Goal: Task Accomplishment & Management: Manage account settings

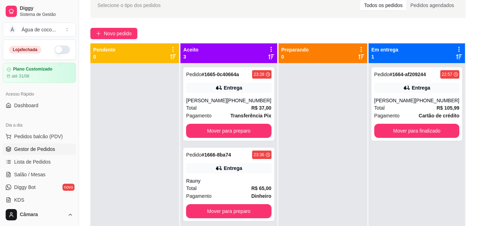
scroll to position [20, 0]
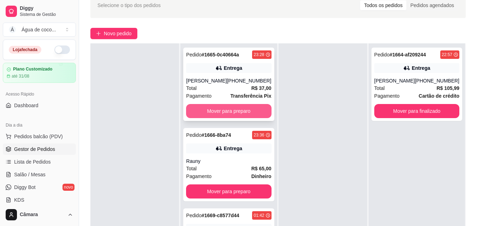
click at [247, 116] on button "Mover para preparo" at bounding box center [228, 111] width 85 height 14
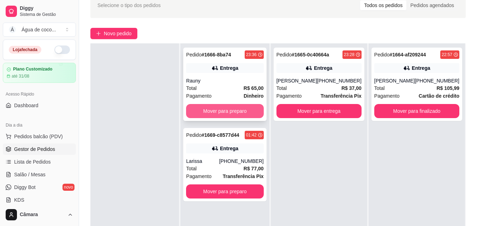
click at [244, 113] on button "Mover para preparo" at bounding box center [224, 111] width 77 height 14
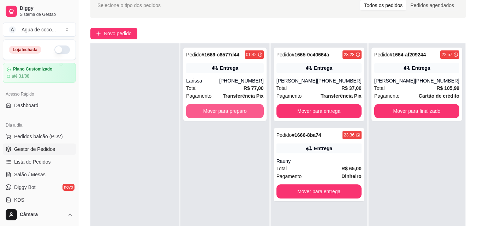
click at [244, 113] on button "Mover para preparo" at bounding box center [224, 111] width 77 height 14
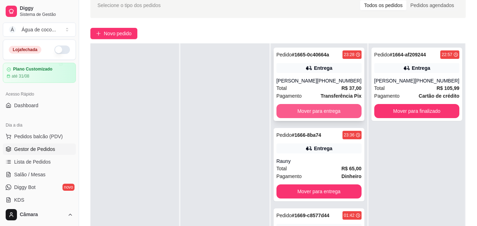
click at [326, 116] on button "Mover para entrega" at bounding box center [318, 111] width 85 height 14
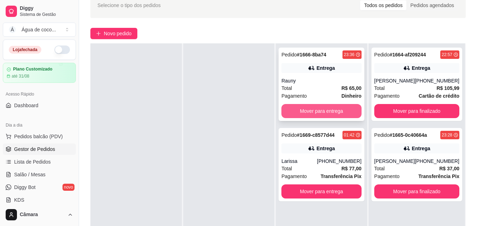
click at [326, 115] on button "Mover para entrega" at bounding box center [321, 111] width 80 height 14
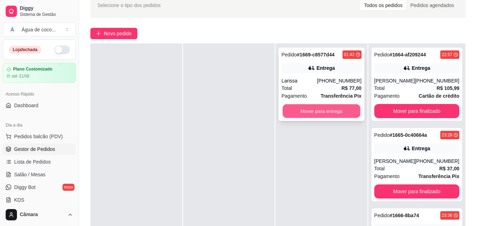
click at [326, 115] on button "Mover para entrega" at bounding box center [322, 111] width 78 height 14
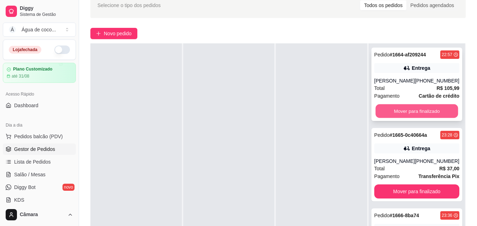
click at [390, 116] on button "Mover para finalizado" at bounding box center [416, 111] width 83 height 14
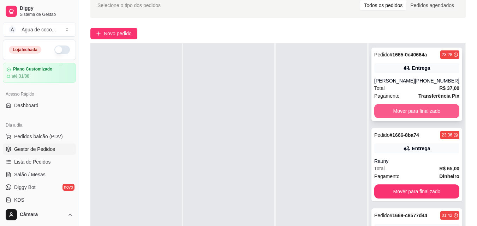
click at [404, 113] on button "Mover para finalizado" at bounding box center [416, 111] width 85 height 14
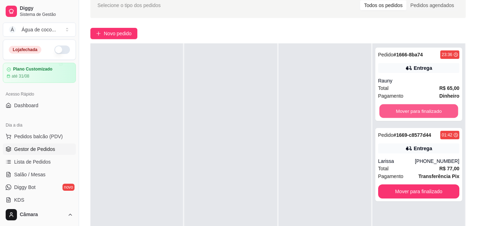
click at [404, 113] on button "Mover para finalizado" at bounding box center [418, 111] width 79 height 14
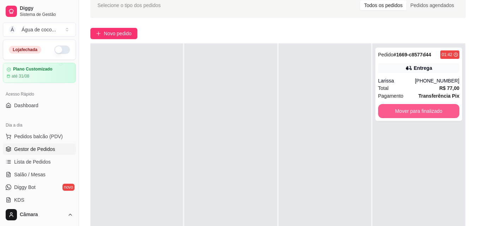
click at [404, 113] on button "Mover para finalizado" at bounding box center [418, 111] width 81 height 14
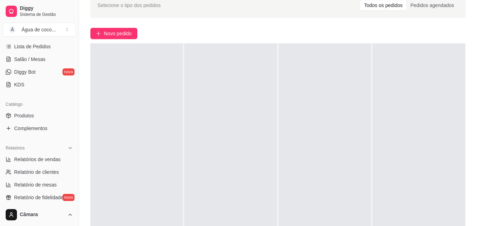
scroll to position [116, 0]
click at [47, 159] on span "Relatórios de vendas" at bounding box center [37, 158] width 47 height 7
select select "ALL"
select select "0"
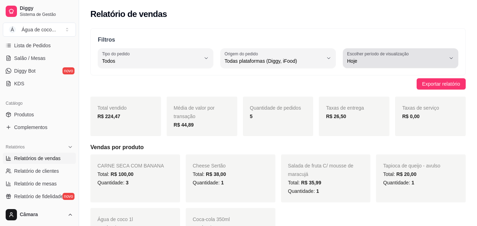
click at [409, 61] on span "Hoje" at bounding box center [396, 61] width 98 height 7
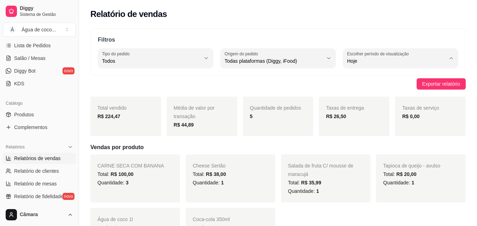
click at [383, 88] on span "Ontem" at bounding box center [396, 89] width 93 height 7
type input "1"
select select "1"
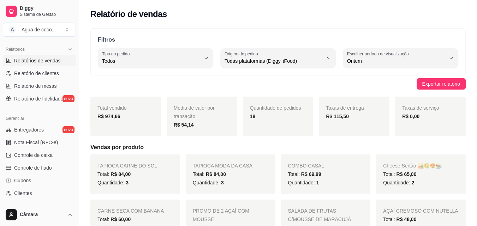
scroll to position [223, 0]
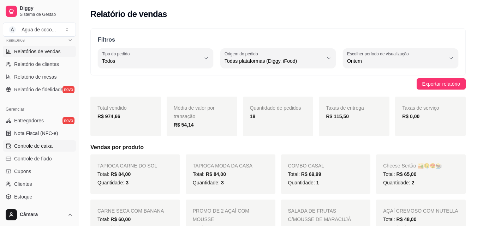
click at [49, 148] on span "Controle de caixa" at bounding box center [33, 146] width 38 height 7
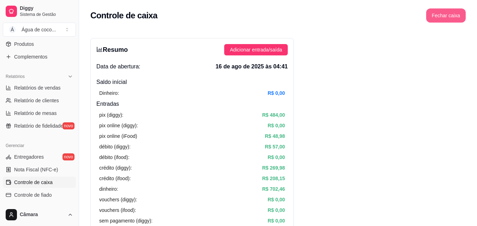
click at [445, 17] on button "Fechar caixa" at bounding box center [446, 15] width 40 height 14
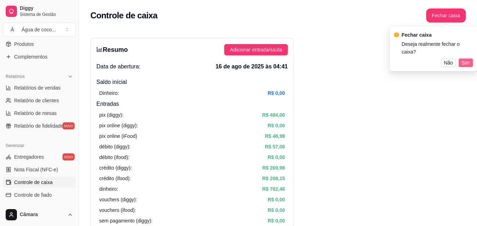
click at [469, 59] on span "Sim" at bounding box center [465, 63] width 8 height 8
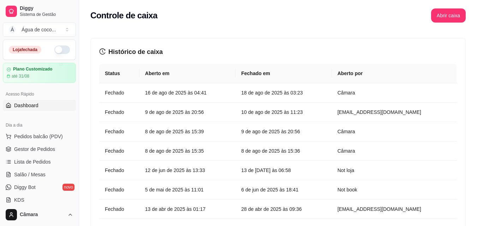
click at [52, 106] on link "Dashboard" at bounding box center [39, 105] width 73 height 11
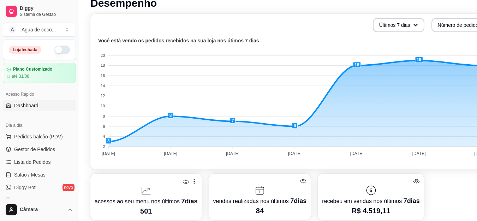
scroll to position [150, 0]
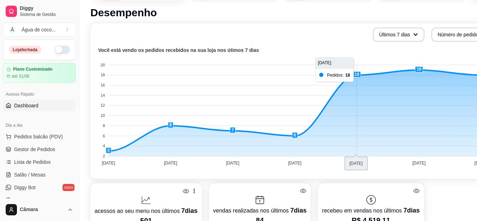
click at [356, 78] on foreignobject at bounding box center [294, 108] width 398 height 124
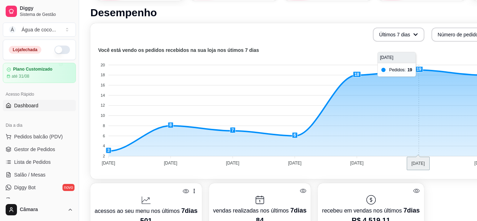
click at [421, 71] on foreignobject at bounding box center [294, 108] width 398 height 124
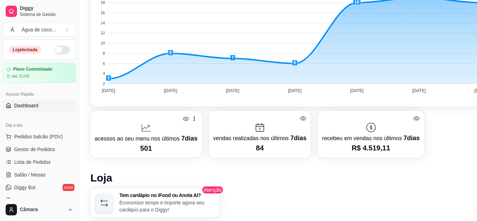
scroll to position [228, 0]
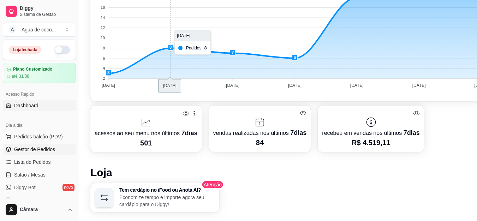
click at [48, 148] on span "Gestor de Pedidos" at bounding box center [34, 149] width 41 height 7
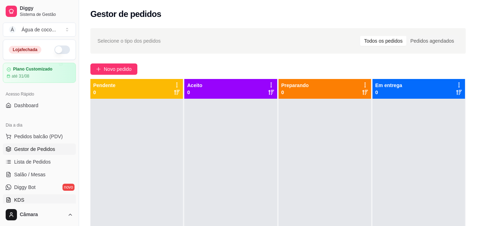
click at [28, 199] on link "KDS" at bounding box center [39, 199] width 73 height 11
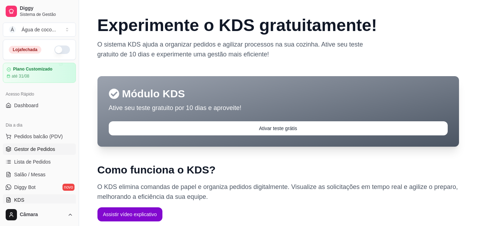
click at [40, 149] on span "Gestor de Pedidos" at bounding box center [34, 149] width 41 height 7
